Goal: Information Seeking & Learning: Learn about a topic

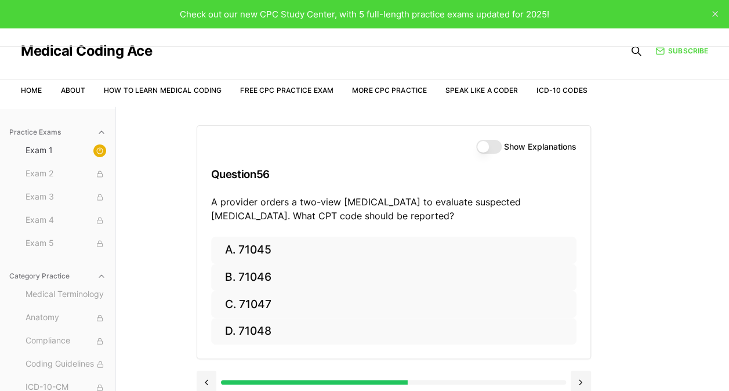
click at [489, 143] on button "Show Explanations" at bounding box center [489, 147] width 26 height 14
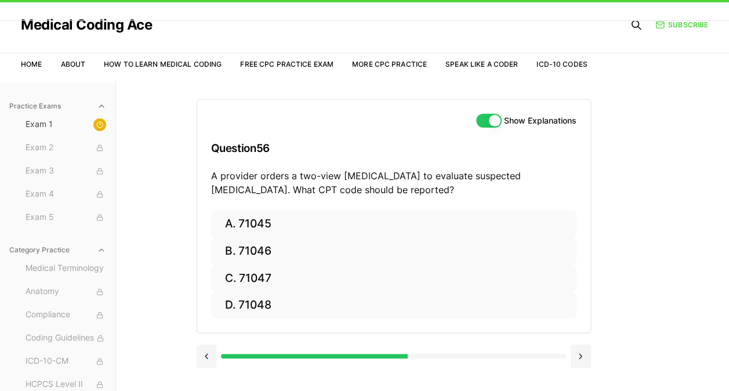
scroll to position [31, 0]
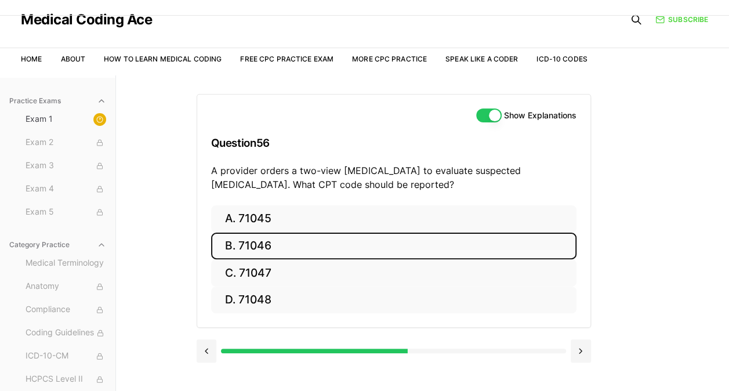
click at [279, 243] on button "B. 71046" at bounding box center [394, 246] width 366 height 27
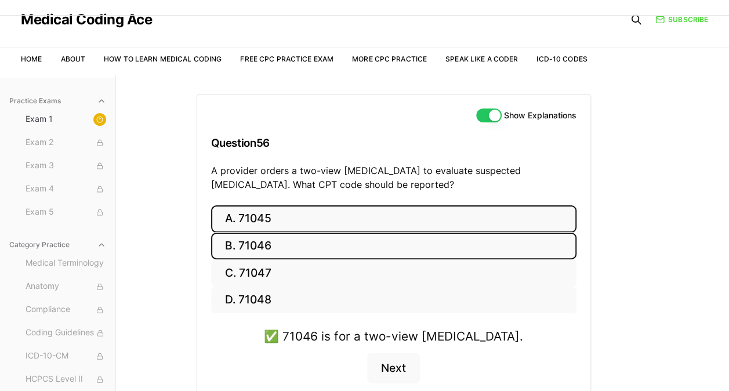
click at [549, 211] on button "A. 71045" at bounding box center [394, 218] width 366 height 27
click at [410, 248] on button "B. 71046" at bounding box center [394, 246] width 366 height 27
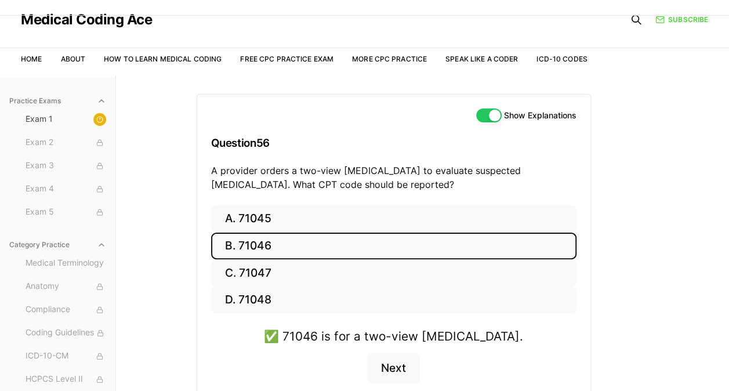
click at [675, 220] on div "Practice Exams Exam 1 Exam 2 Exam 3 Exam 4 Exam 5 Category Practice Medical Ter…" at bounding box center [364, 270] width 729 height 391
click at [397, 371] on button "Next" at bounding box center [393, 368] width 53 height 31
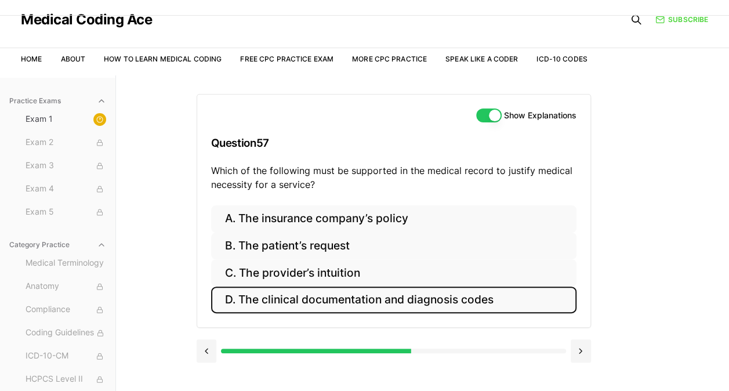
click at [488, 298] on button "D. The clinical documentation and diagnosis codes" at bounding box center [394, 300] width 366 height 27
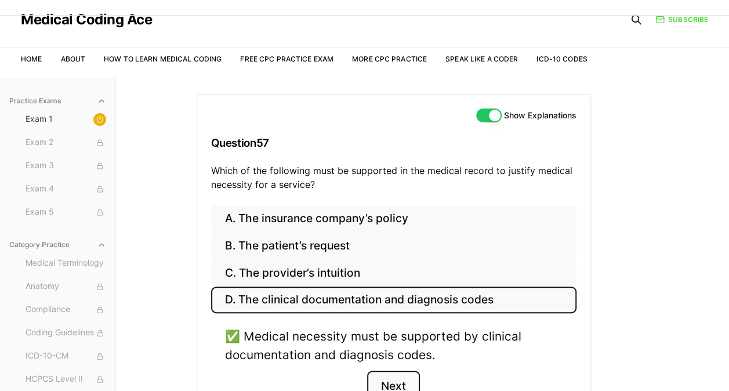
click at [398, 376] on button "Next" at bounding box center [393, 386] width 53 height 31
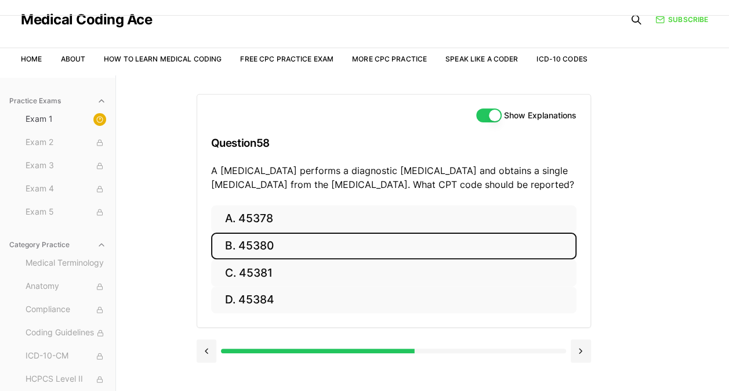
click at [267, 244] on button "B. 45380" at bounding box center [394, 246] width 366 height 27
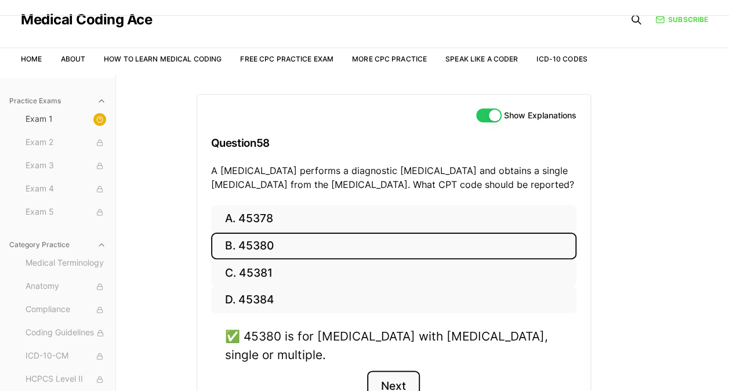
click at [399, 381] on button "Next" at bounding box center [393, 386] width 53 height 31
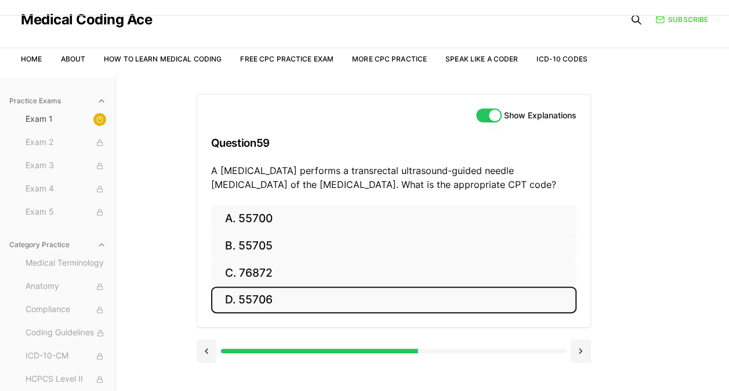
click at [256, 295] on button "D. 55706" at bounding box center [394, 300] width 366 height 27
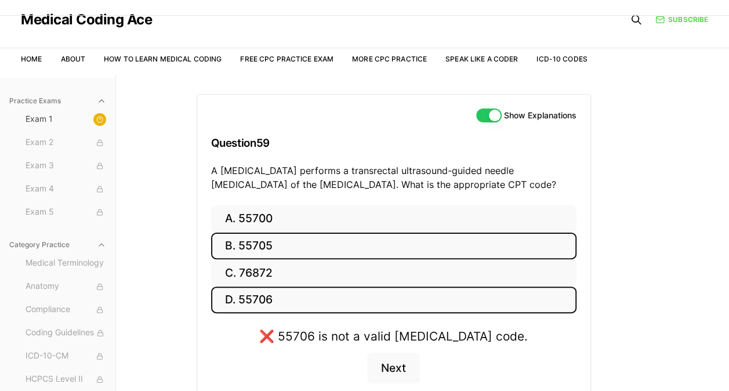
click at [273, 254] on button "B. 55705" at bounding box center [394, 246] width 366 height 27
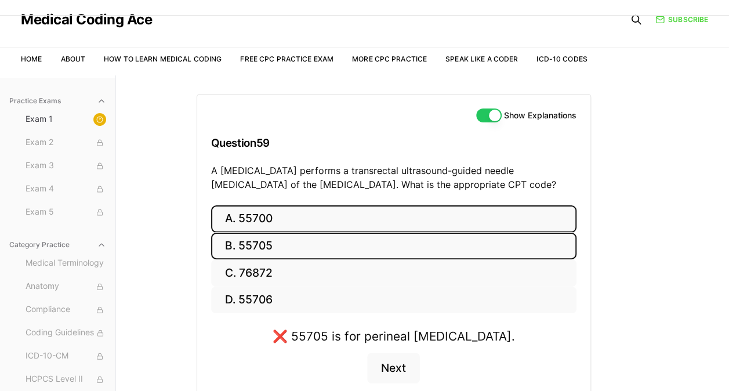
click at [284, 220] on button "A. 55700" at bounding box center [394, 218] width 366 height 27
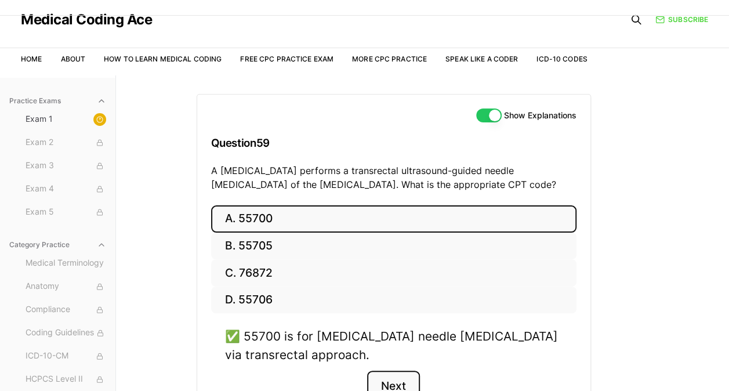
click at [392, 377] on button "Next" at bounding box center [393, 386] width 53 height 31
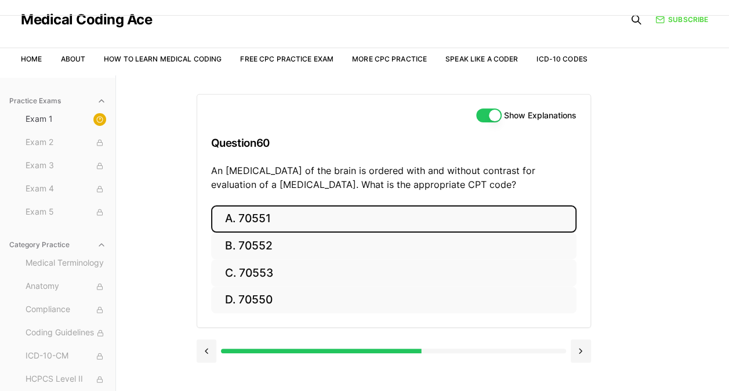
click at [267, 216] on button "A. 70551" at bounding box center [394, 218] width 366 height 27
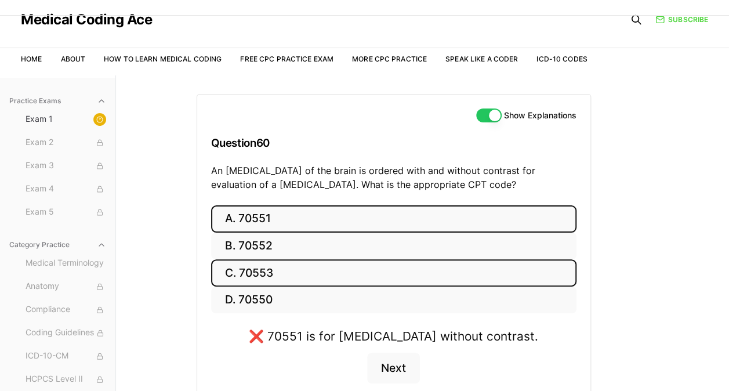
click at [276, 277] on button "C. 70553" at bounding box center [394, 272] width 366 height 27
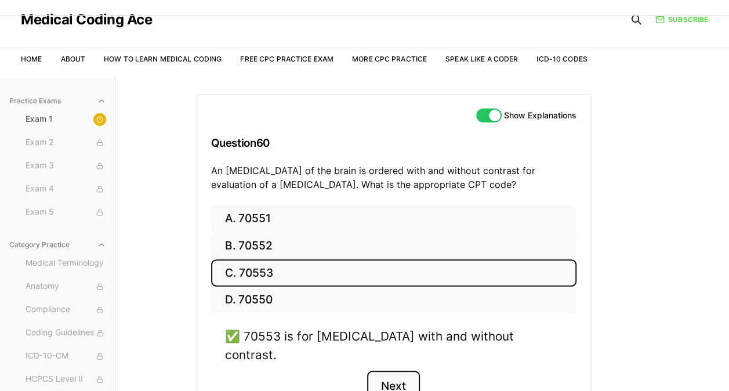
click at [388, 371] on button "Next" at bounding box center [393, 386] width 53 height 31
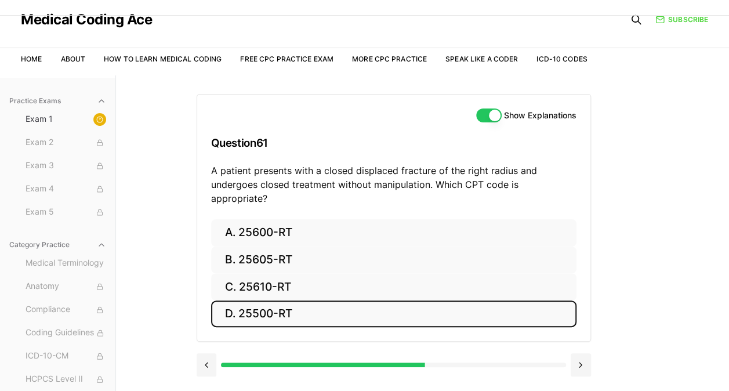
click at [283, 302] on button "D. 25500-RT" at bounding box center [394, 314] width 366 height 27
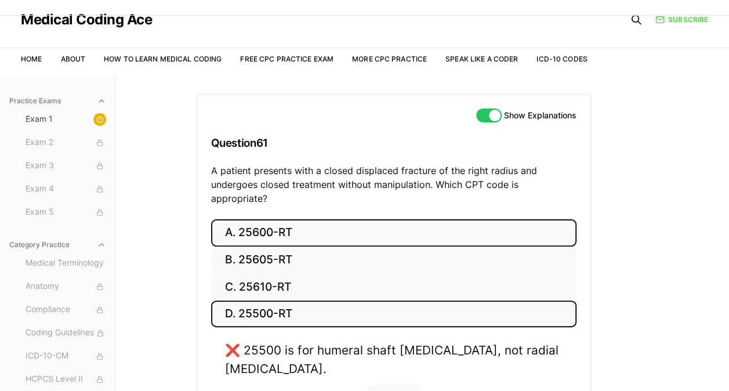
click at [299, 220] on button "A. 25600-RT" at bounding box center [394, 232] width 366 height 27
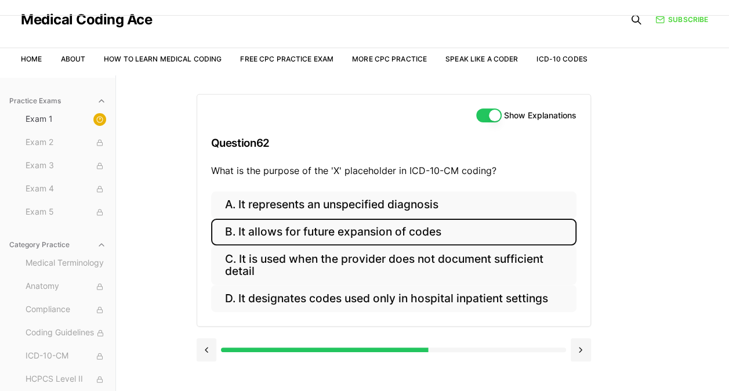
click at [384, 226] on button "B. It allows for future expansion of codes" at bounding box center [394, 232] width 366 height 27
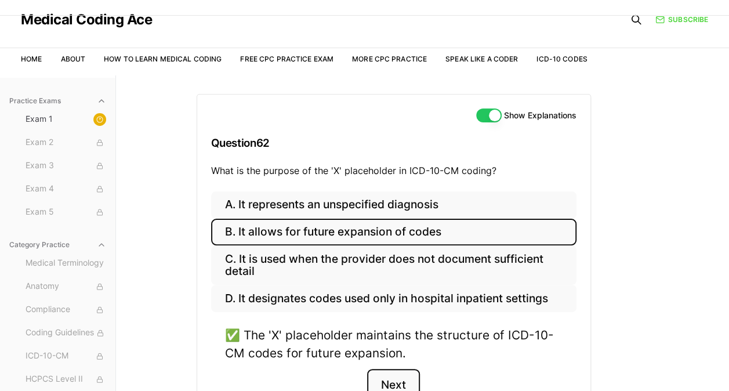
click at [393, 375] on button "Next" at bounding box center [393, 384] width 53 height 31
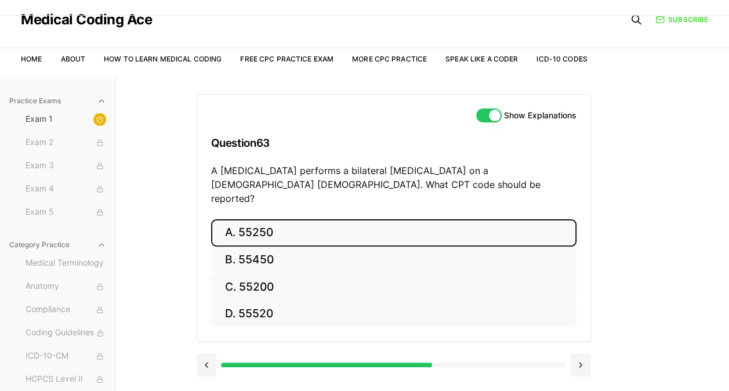
click at [298, 219] on button "A. 55250" at bounding box center [394, 232] width 366 height 27
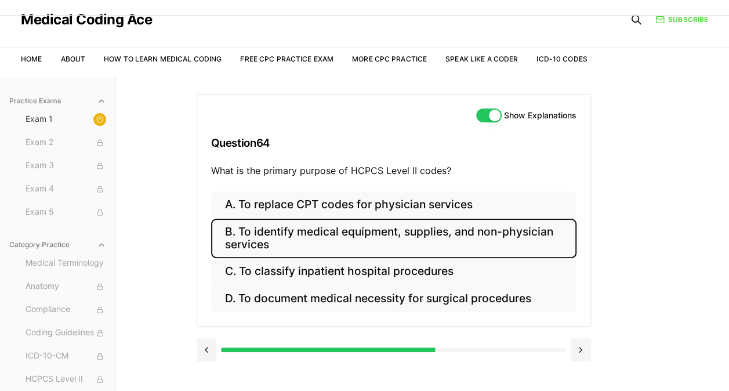
click at [328, 237] on button "B. To identify medical equipment, supplies, and non-physician services" at bounding box center [394, 238] width 366 height 39
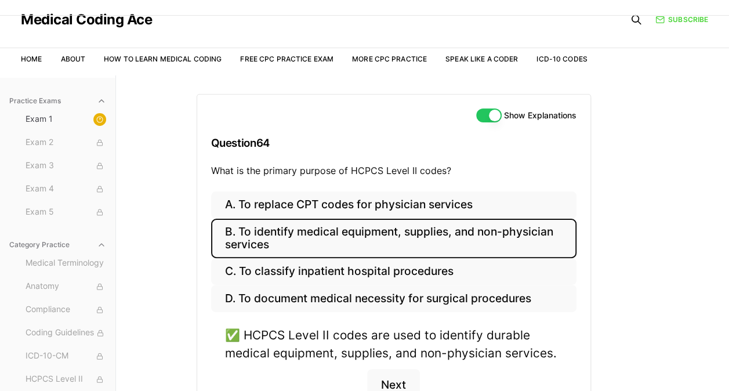
click at [328, 238] on button "B. To identify medical equipment, supplies, and non-physician services" at bounding box center [394, 238] width 366 height 39
click at [390, 379] on button "Next" at bounding box center [393, 384] width 53 height 31
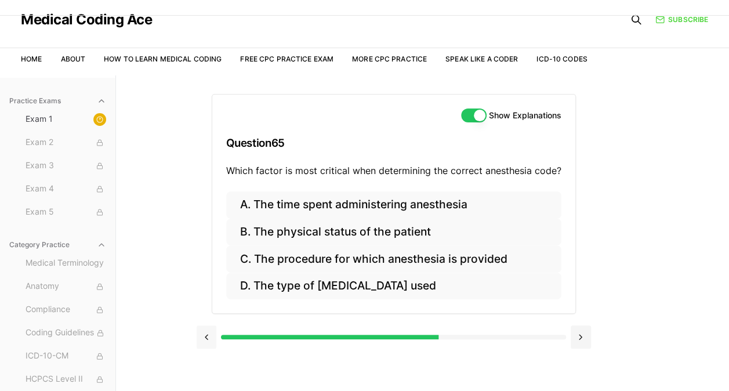
click at [204, 333] on button at bounding box center [207, 337] width 20 height 23
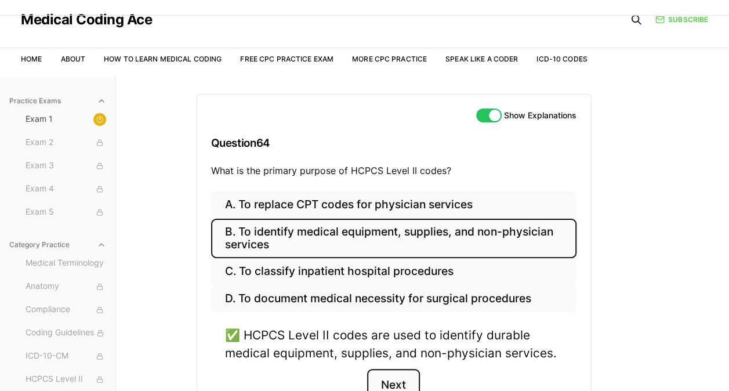
click at [398, 377] on button "Next" at bounding box center [393, 384] width 53 height 31
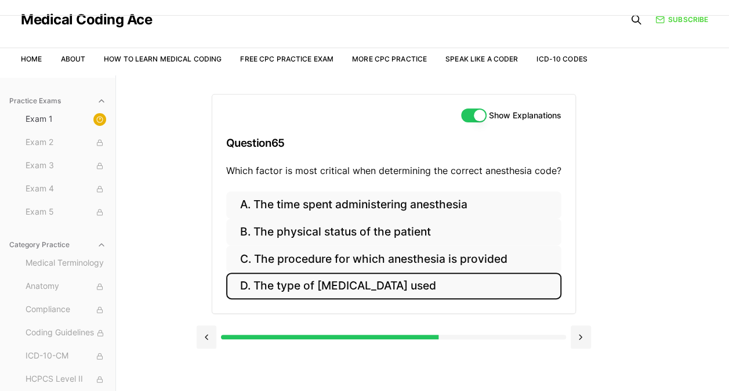
click at [327, 287] on button "D. The type of [MEDICAL_DATA] used" at bounding box center [393, 286] width 335 height 27
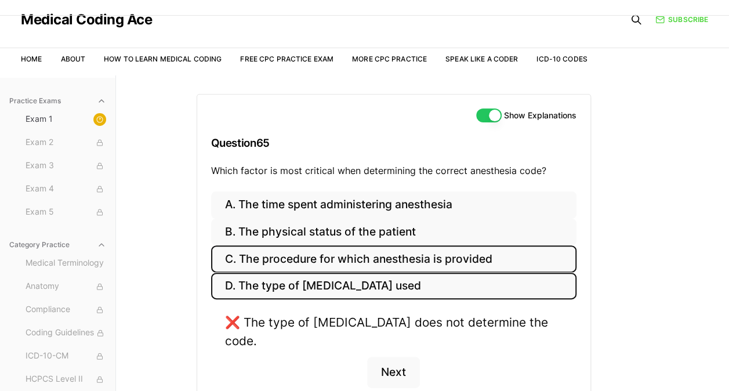
click at [332, 254] on button "C. The procedure for which anesthesia is provided" at bounding box center [394, 258] width 366 height 27
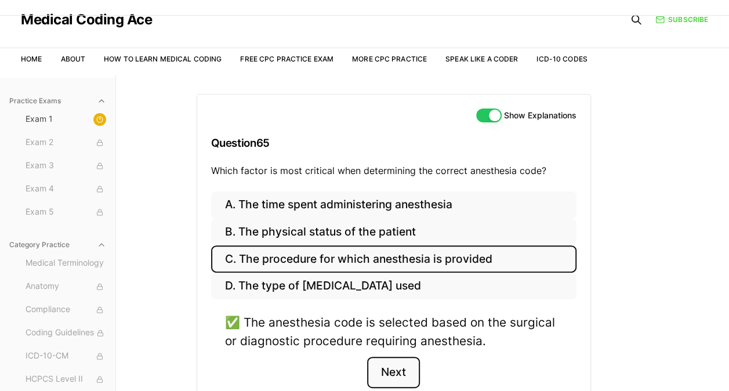
click at [403, 364] on button "Next" at bounding box center [393, 372] width 53 height 31
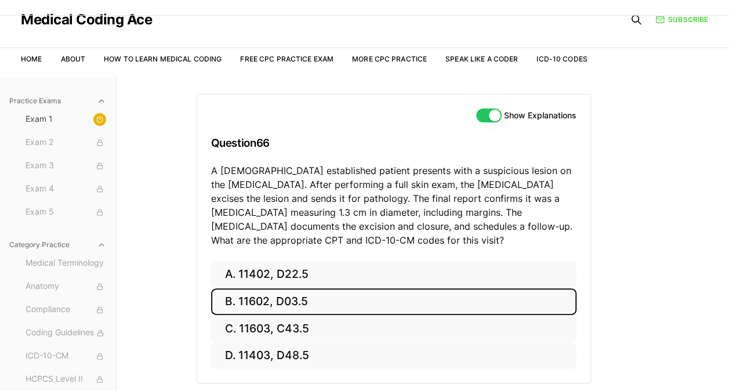
click at [456, 302] on button "B. 11602, D03.5" at bounding box center [394, 301] width 366 height 27
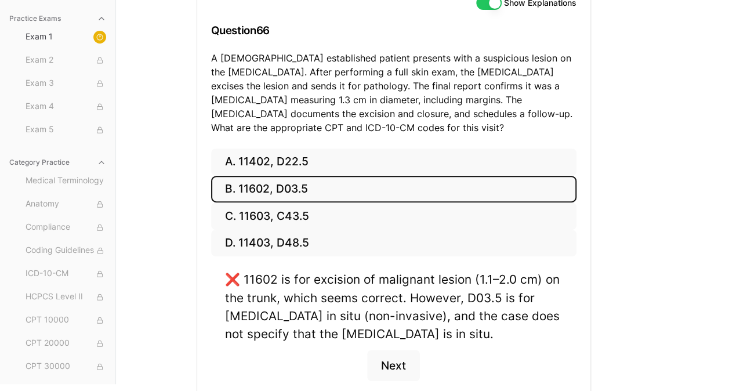
scroll to position [146, 0]
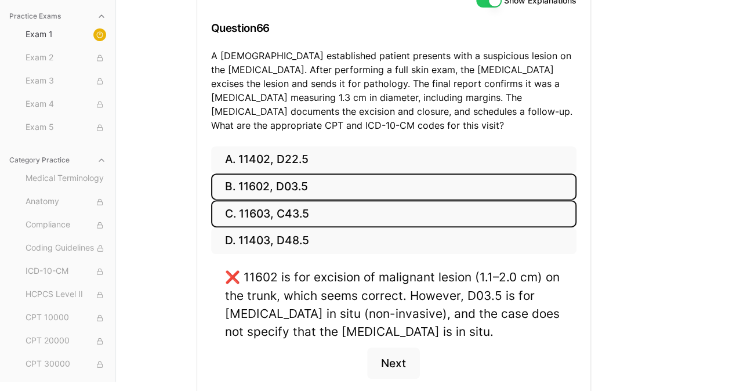
click at [302, 215] on button "C. 11603, C43.5" at bounding box center [394, 213] width 366 height 27
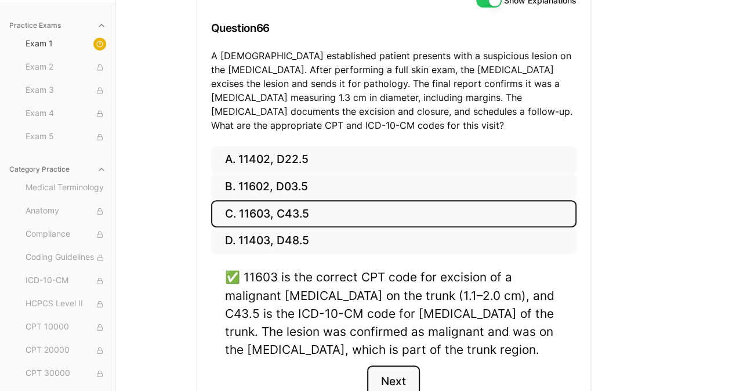
click at [389, 376] on button "Next" at bounding box center [393, 381] width 53 height 31
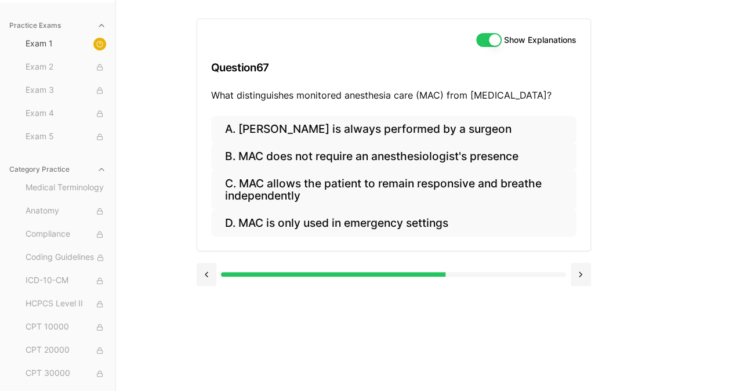
scroll to position [107, 0]
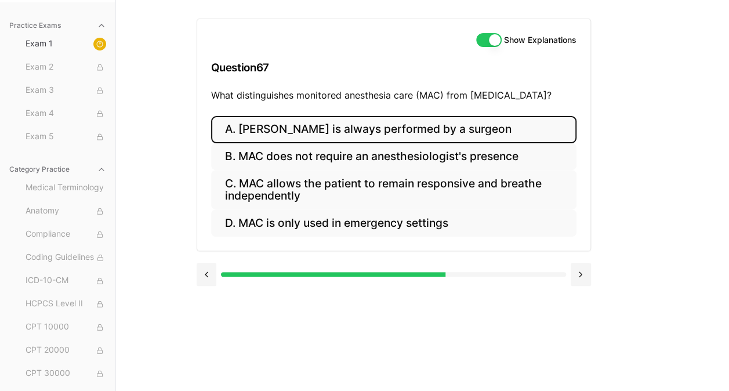
click at [348, 121] on button "A. [PERSON_NAME] is always performed by a surgeon" at bounding box center [394, 129] width 366 height 27
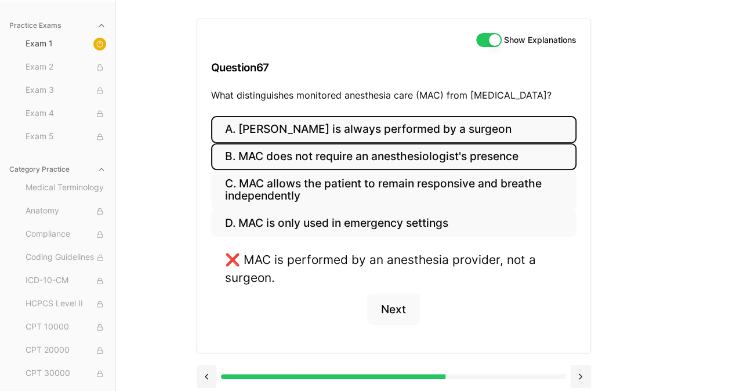
click at [348, 158] on button "B. MAC does not require an anesthesiologist's presence" at bounding box center [394, 156] width 366 height 27
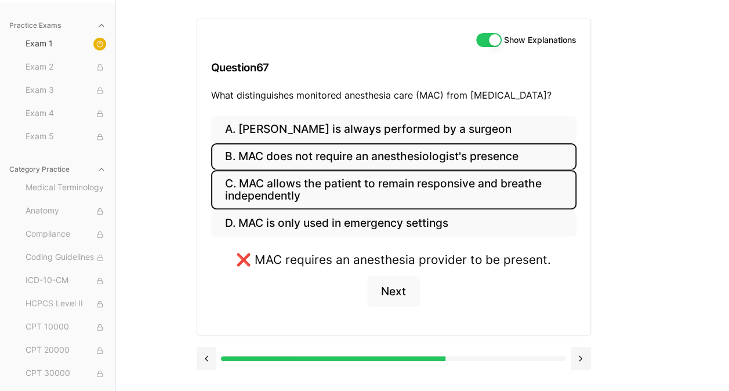
click at [343, 187] on button "C. MAC allows the patient to remain responsive and breathe independently" at bounding box center [394, 189] width 366 height 39
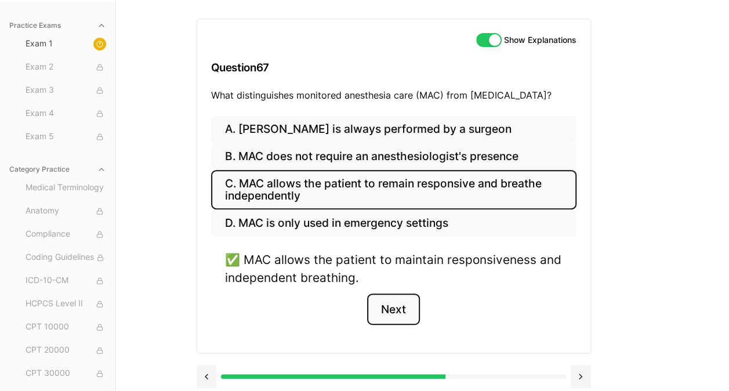
click at [398, 301] on button "Next" at bounding box center [393, 309] width 53 height 31
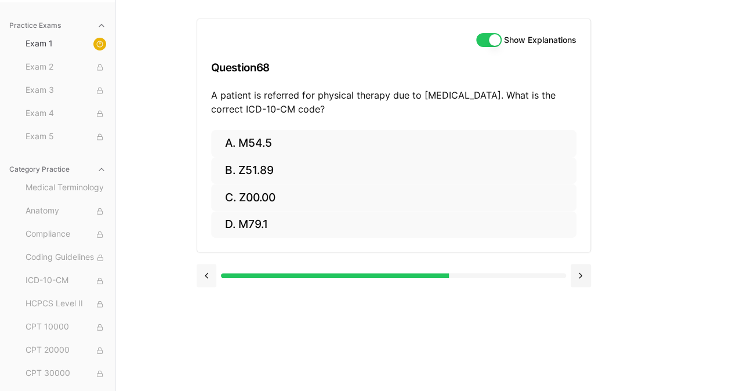
click at [205, 270] on button at bounding box center [207, 275] width 20 height 23
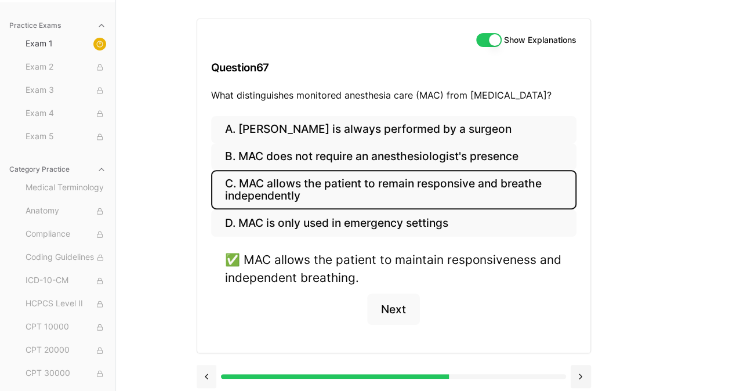
click at [205, 270] on div "A. [PERSON_NAME] is always performed by a surgeon [PERSON_NAME] MAC does not re…" at bounding box center [393, 234] width 393 height 237
click at [400, 300] on button "Next" at bounding box center [393, 309] width 53 height 31
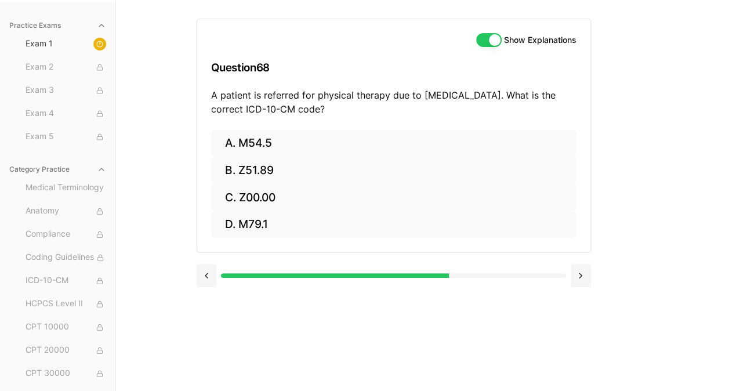
click at [373, 268] on div at bounding box center [394, 275] width 395 height 23
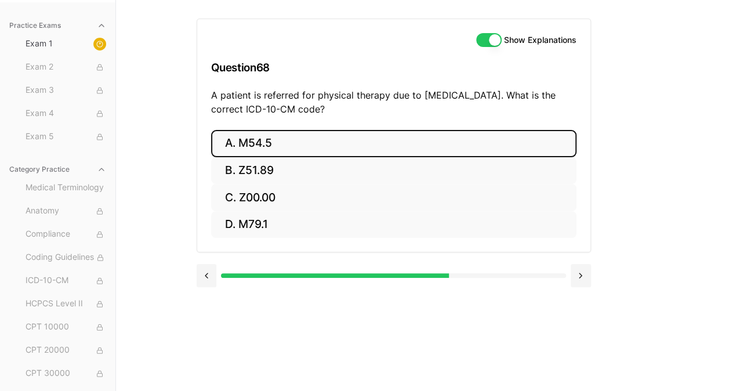
click at [270, 138] on button "A. M54.5" at bounding box center [394, 143] width 366 height 27
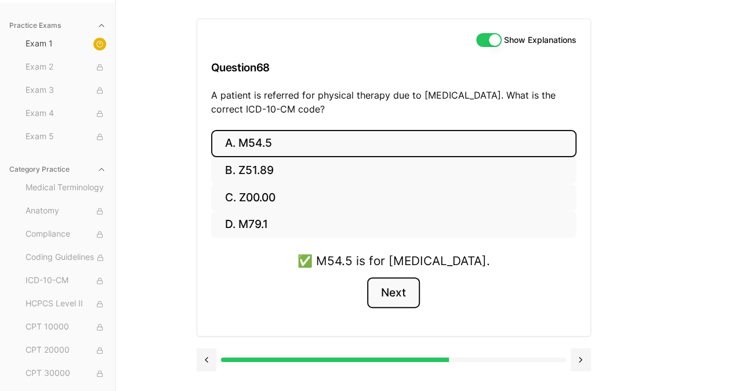
click at [393, 290] on button "Next" at bounding box center [393, 292] width 53 height 31
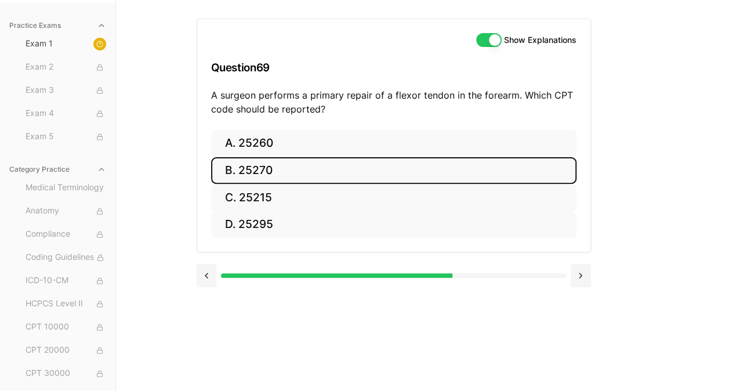
click at [280, 169] on button "B. 25270" at bounding box center [394, 170] width 366 height 27
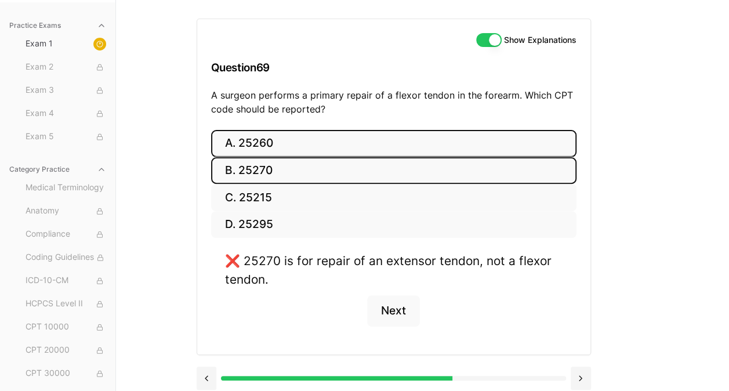
click at [283, 146] on button "A. 25260" at bounding box center [394, 143] width 366 height 27
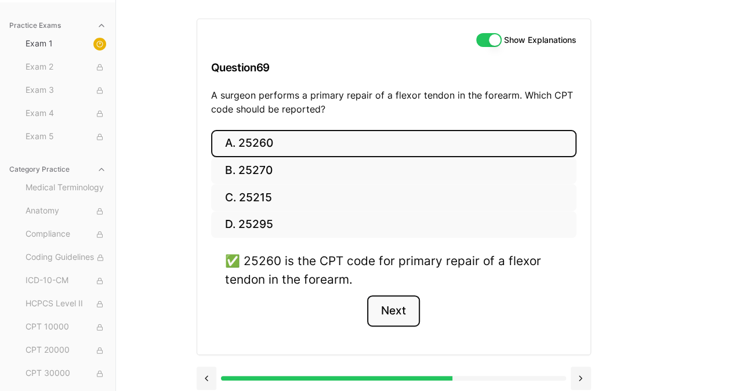
click at [397, 303] on button "Next" at bounding box center [393, 310] width 53 height 31
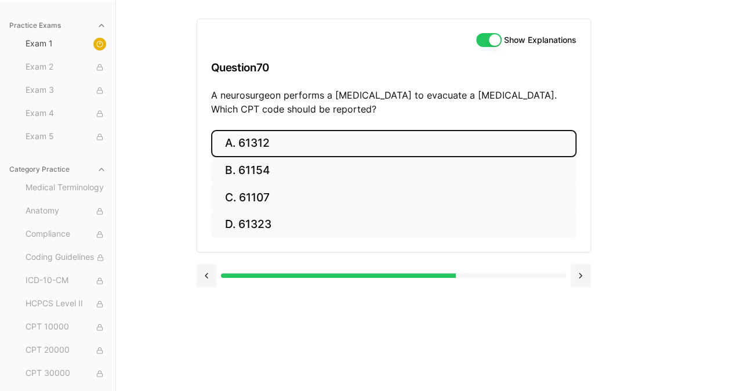
click at [323, 145] on button "A. 61312" at bounding box center [394, 143] width 366 height 27
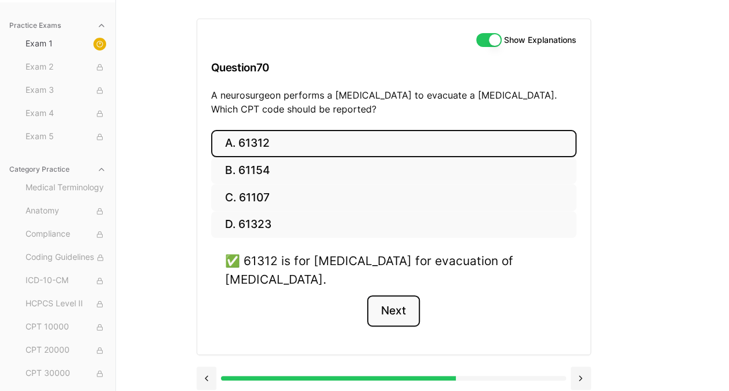
click at [389, 314] on button "Next" at bounding box center [393, 310] width 53 height 31
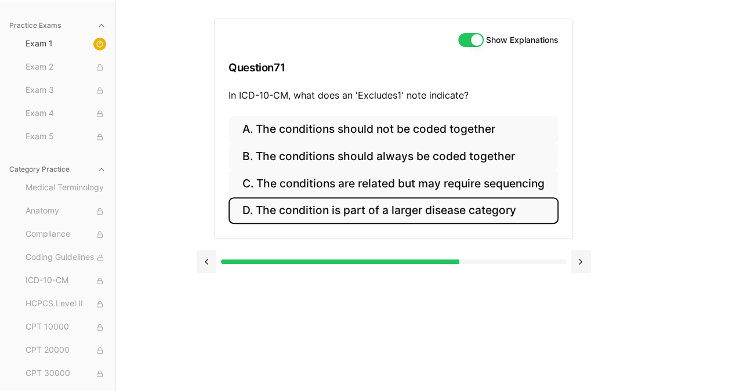
click at [407, 211] on button "D. The condition is part of a larger disease category" at bounding box center [394, 210] width 330 height 27
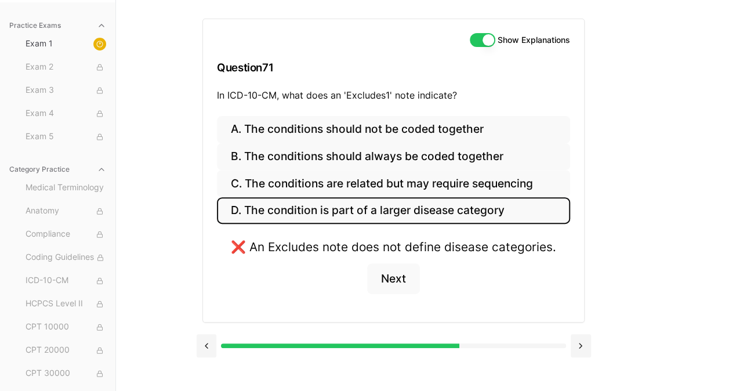
click at [407, 211] on button "D. The condition is part of a larger disease category" at bounding box center [393, 210] width 353 height 27
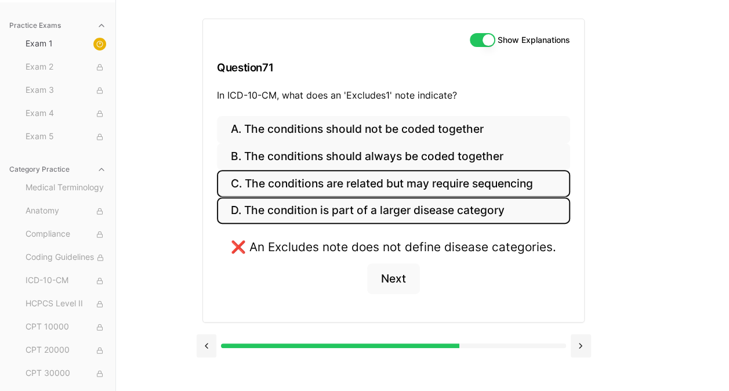
click at [409, 182] on button "C. The conditions are related but may require sequencing" at bounding box center [393, 183] width 353 height 27
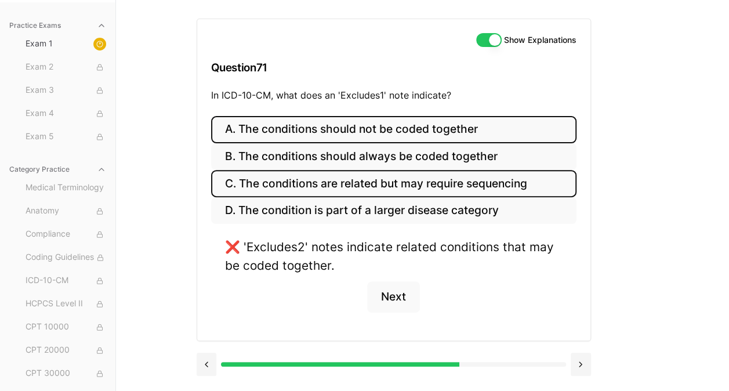
click at [418, 136] on button "A. The conditions should not be coded together" at bounding box center [394, 129] width 366 height 27
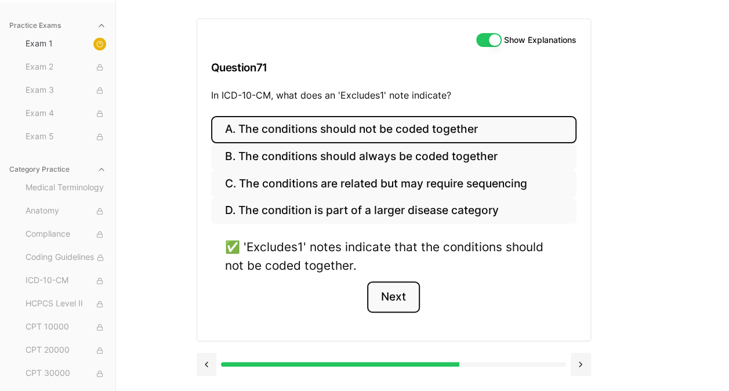
click at [395, 293] on button "Next" at bounding box center [393, 296] width 53 height 31
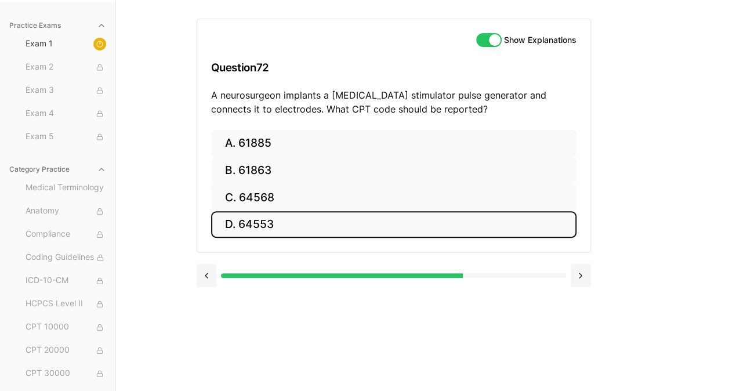
click at [304, 225] on button "D. 64553" at bounding box center [394, 224] width 366 height 27
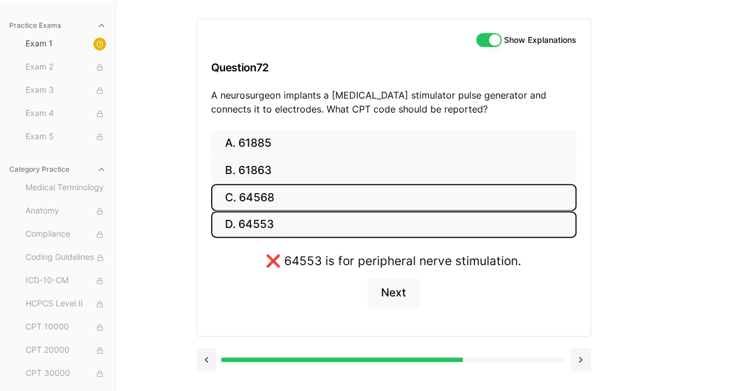
click at [304, 198] on button "C. 64568" at bounding box center [394, 197] width 366 height 27
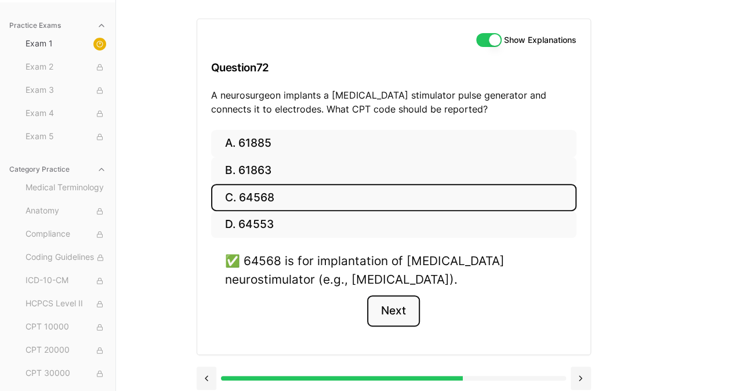
click at [404, 310] on button "Next" at bounding box center [393, 310] width 53 height 31
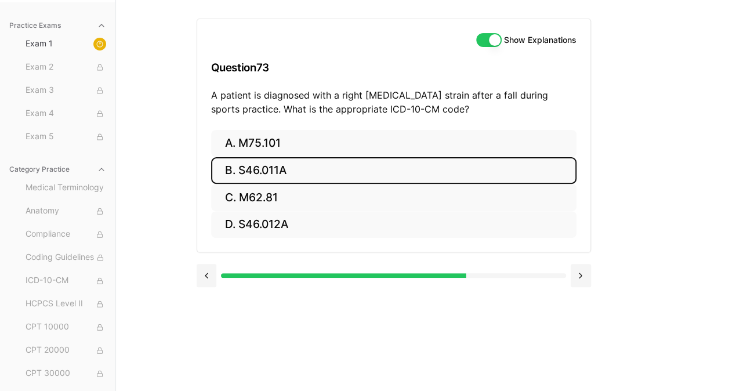
click at [323, 171] on button "B. S46.011A" at bounding box center [394, 170] width 366 height 27
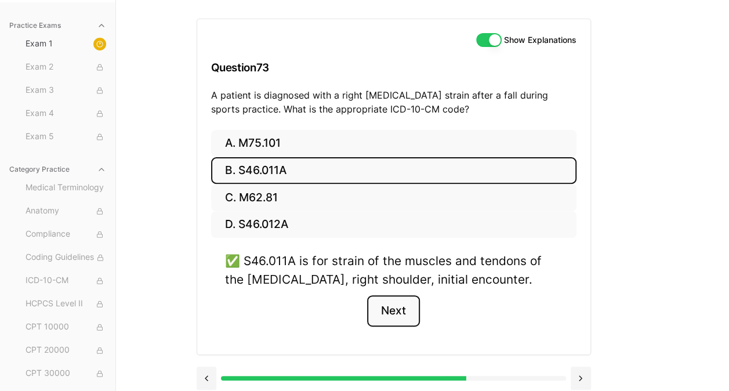
click at [374, 298] on button "Next" at bounding box center [393, 310] width 53 height 31
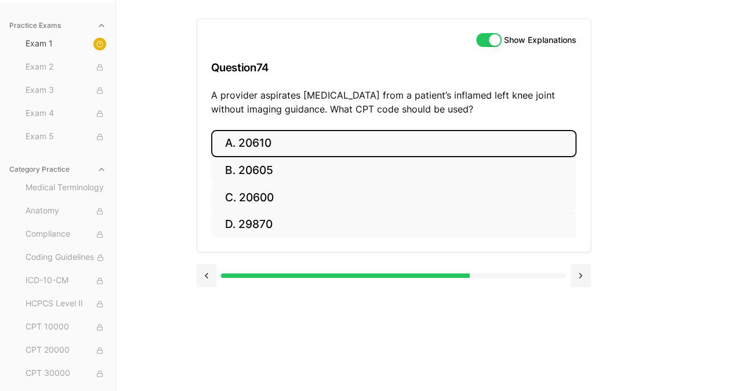
click at [326, 148] on button "A. 20610" at bounding box center [394, 143] width 366 height 27
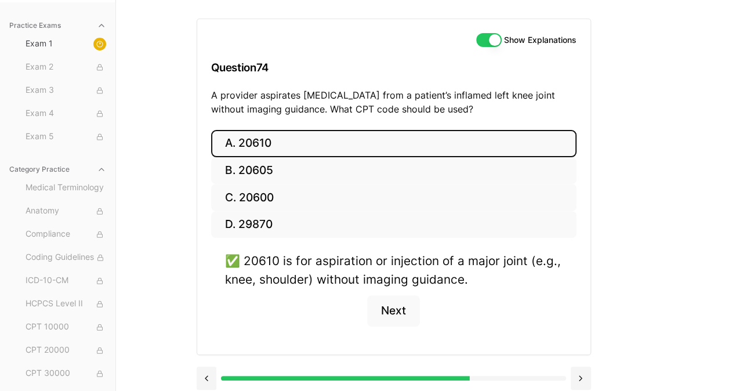
click at [326, 148] on button "A. 20610" at bounding box center [394, 143] width 366 height 27
